Goal: Information Seeking & Learning: Check status

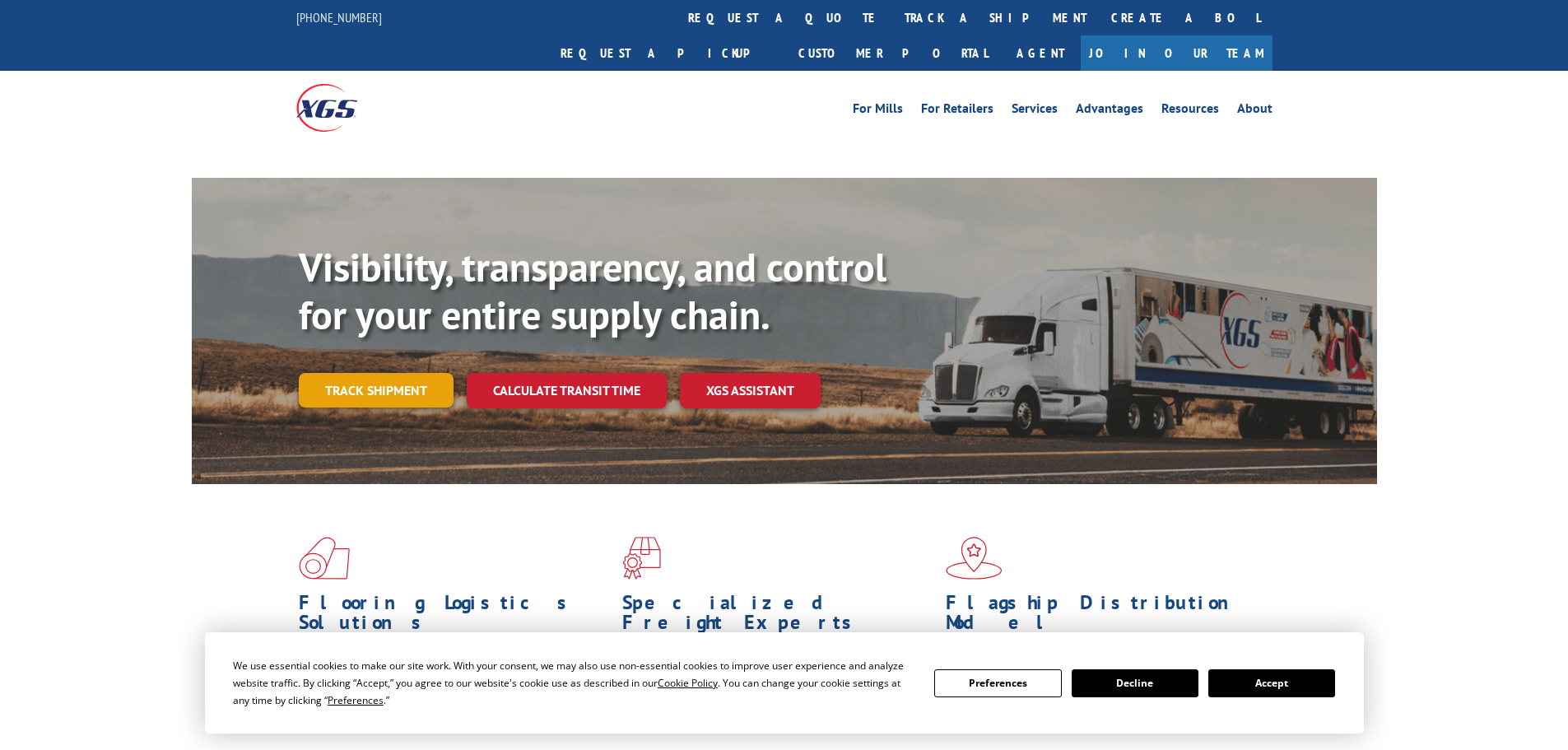
click at [376, 372] on link "Track shipment" at bounding box center [376, 390] width 155 height 34
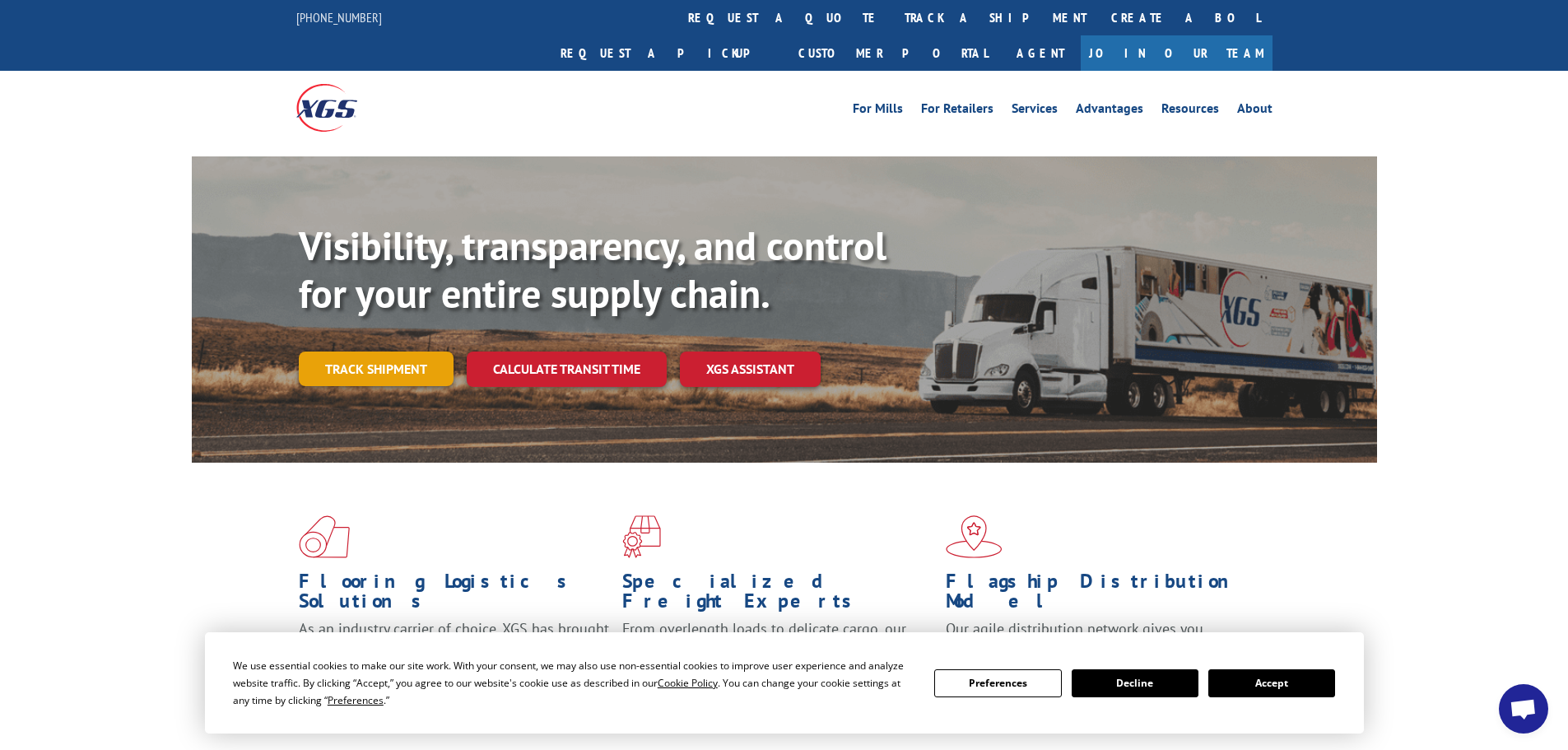
click at [396, 351] on link "Track shipment" at bounding box center [376, 368] width 155 height 34
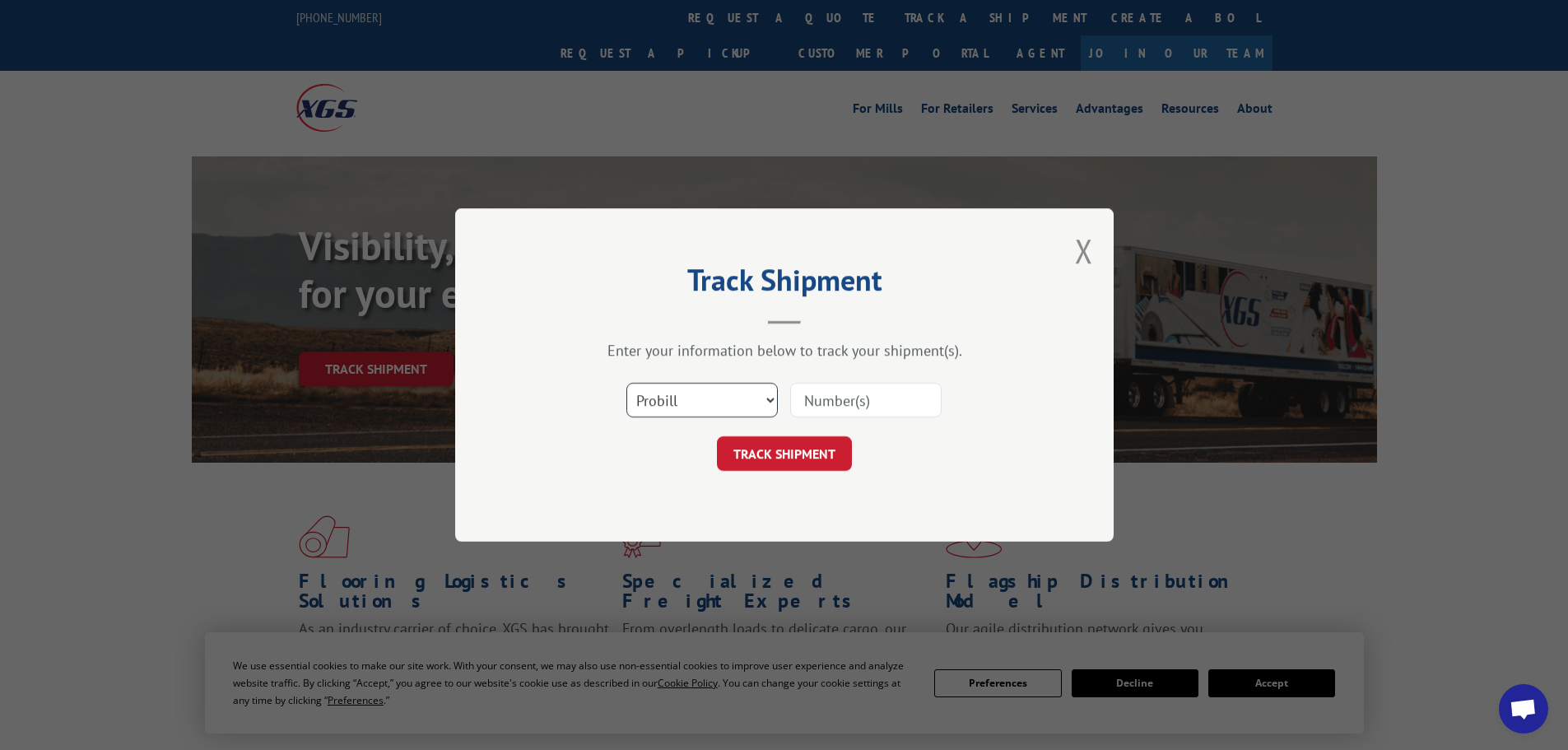
click at [766, 407] on select "Select category... Probill BOL PO" at bounding box center [702, 400] width 151 height 34
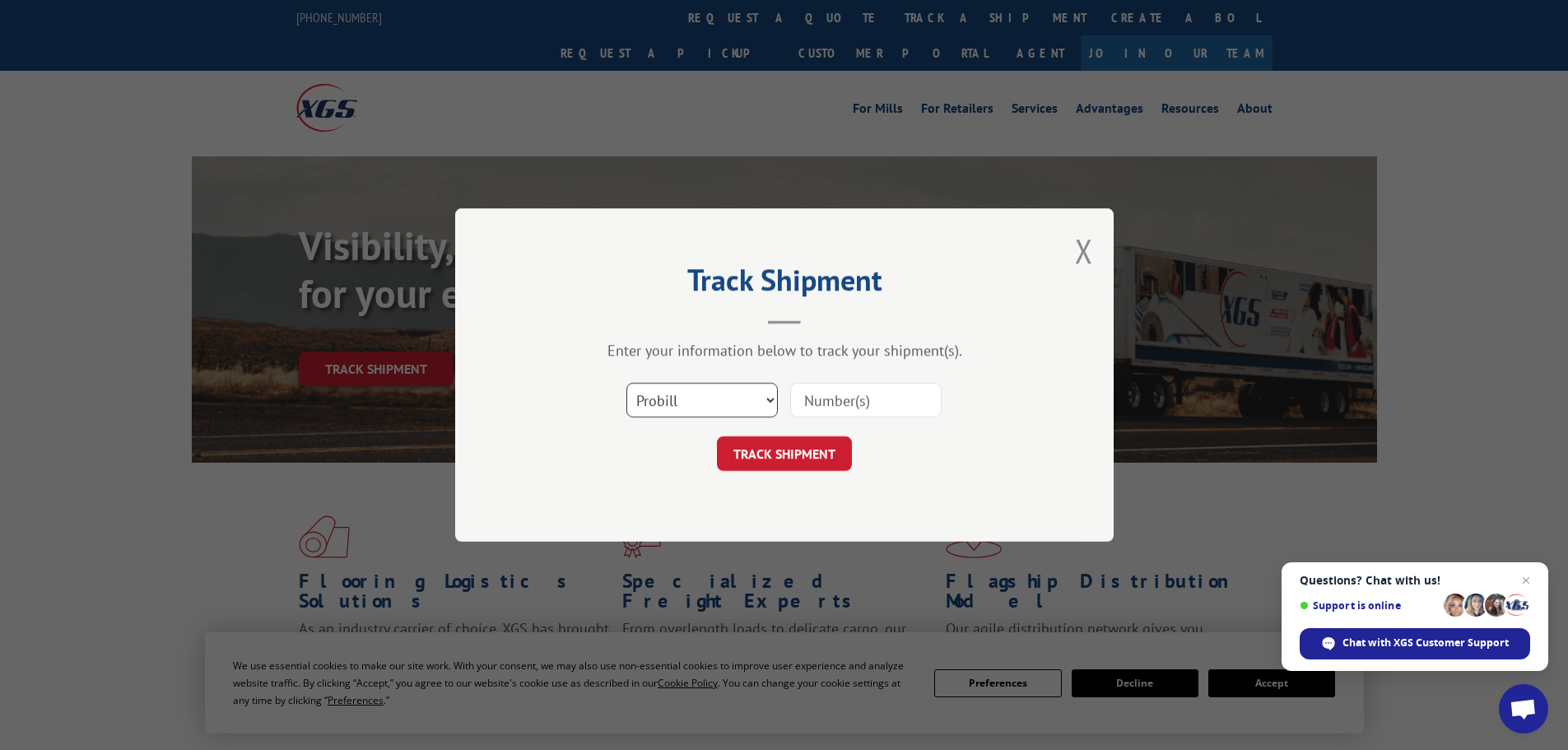
select select "bol"
click at [626, 383] on select "Select category... Probill BOL PO" at bounding box center [702, 400] width 151 height 34
click at [892, 401] on input at bounding box center [866, 400] width 151 height 34
paste input "6887393"
type input "6887393"
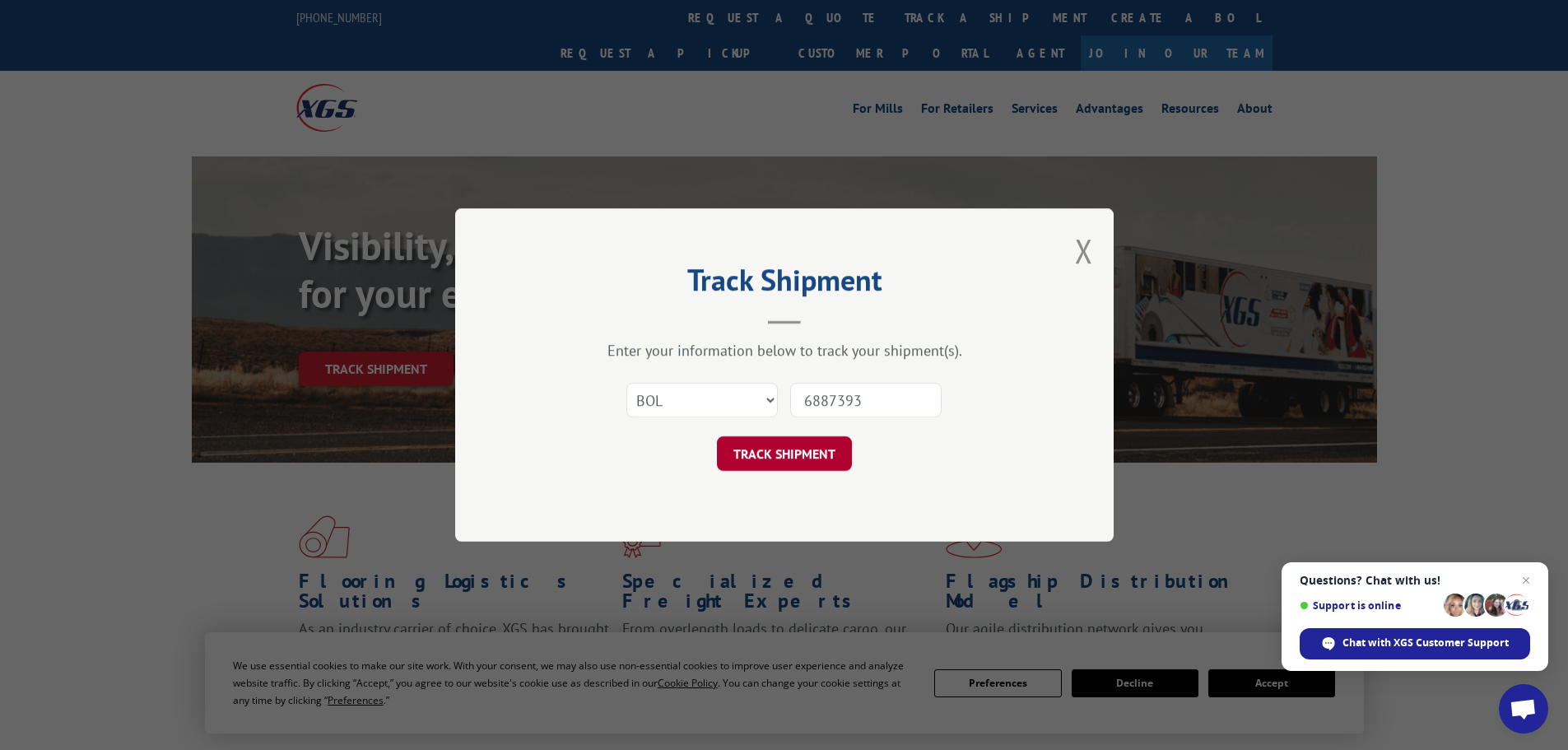
click at [796, 453] on button "TRACK SHIPMENT" at bounding box center [784, 454] width 135 height 34
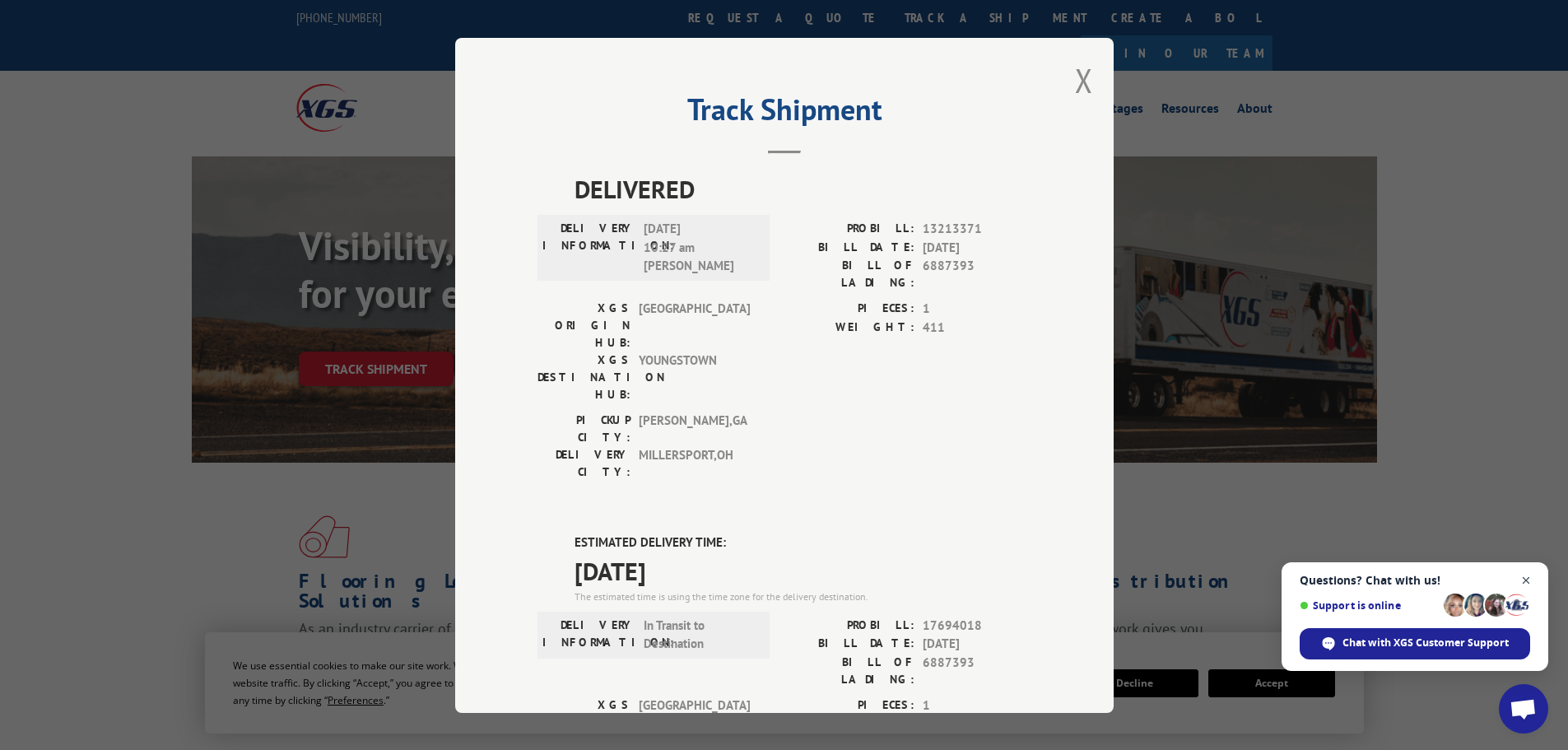
click at [1529, 578] on span "Close chat" at bounding box center [1527, 581] width 21 height 21
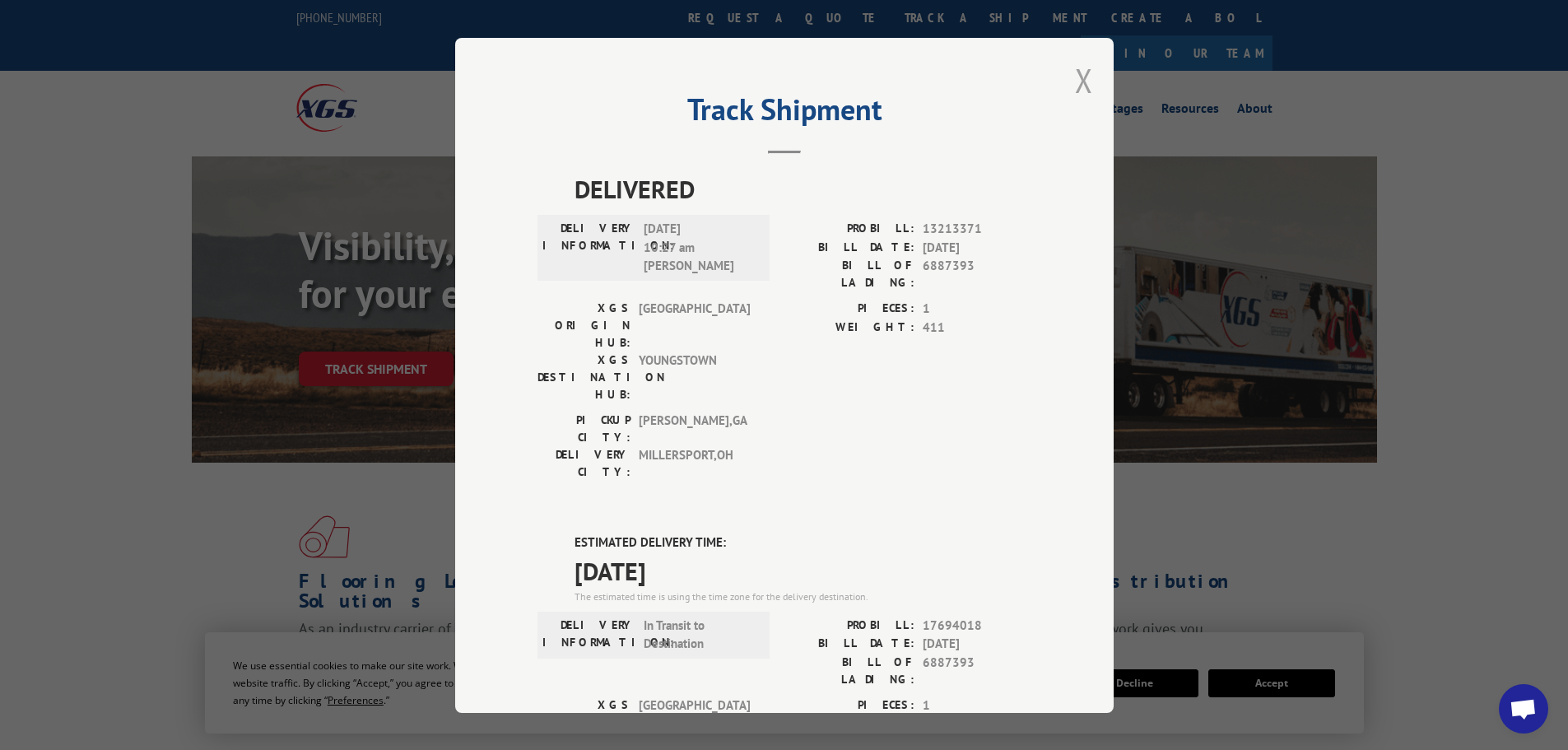
click at [1078, 83] on button "Close modal" at bounding box center [1084, 79] width 18 height 44
